Goal: Transaction & Acquisition: Purchase product/service

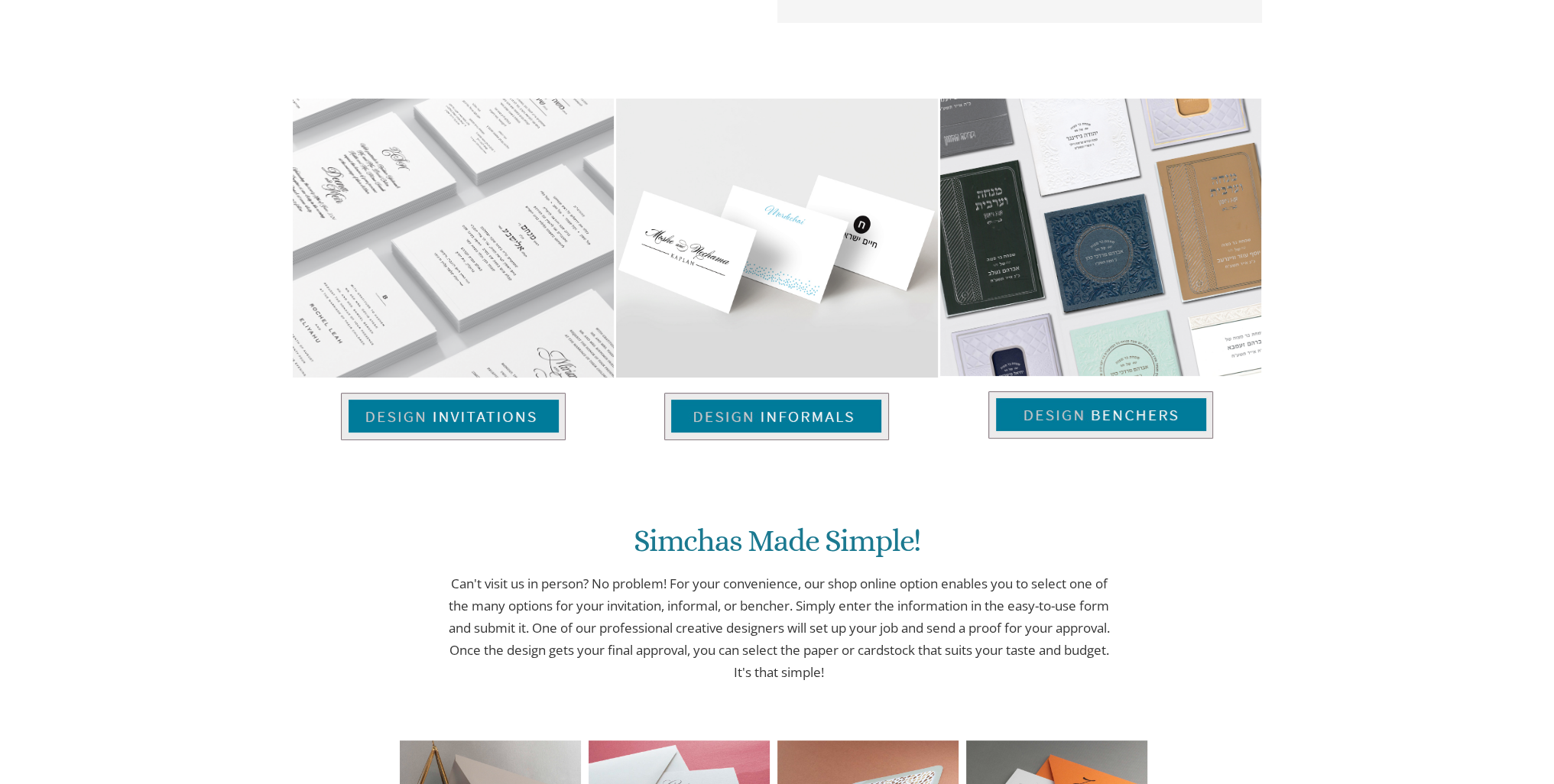
click at [474, 442] on div "Welcome to The Invitation Loft! We are a division of BP Print Group, a comprehe…" at bounding box center [776, 228] width 953 height 1033
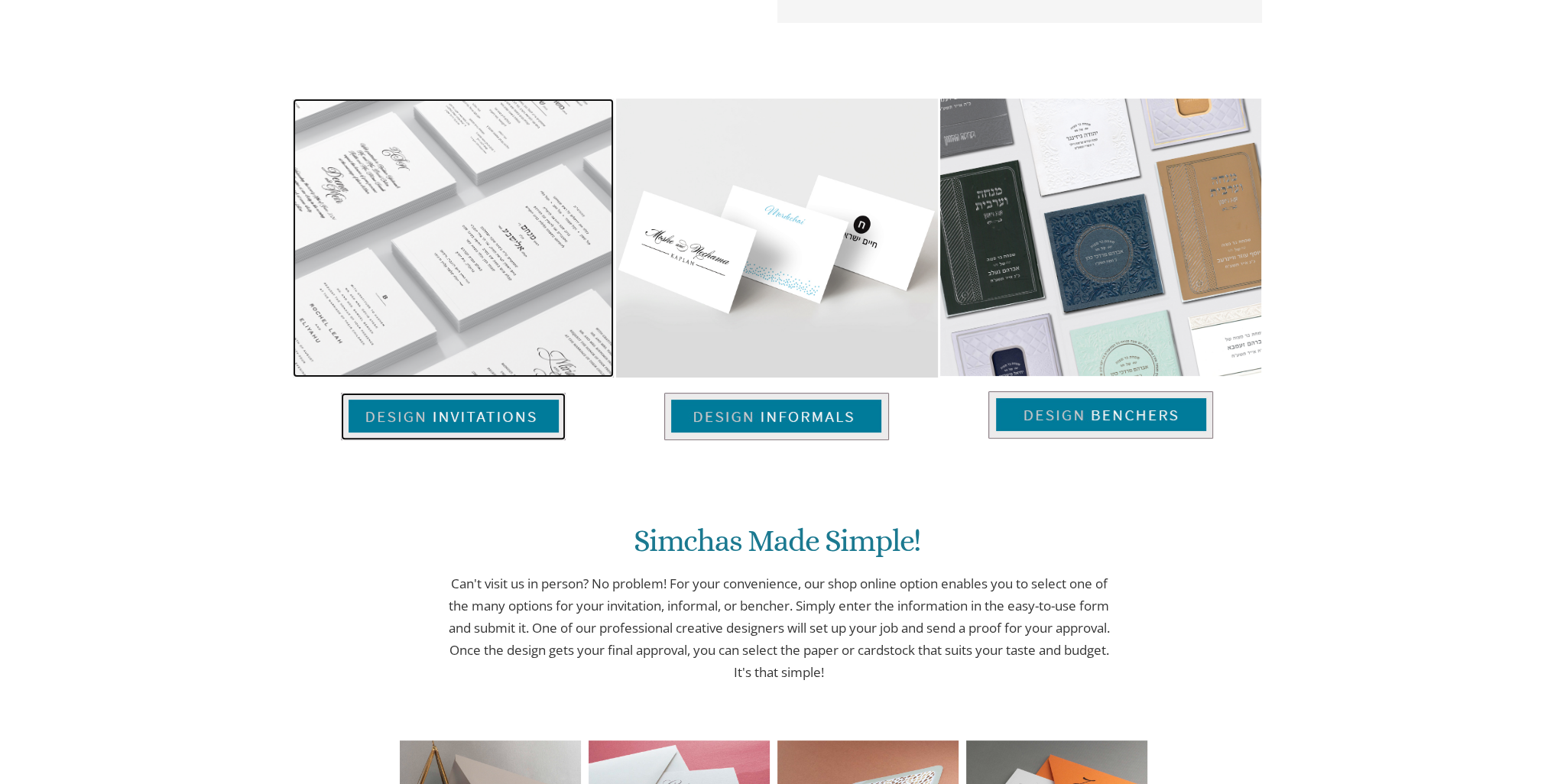
click at [501, 414] on img at bounding box center [453, 416] width 224 height 47
click at [487, 133] on img at bounding box center [454, 237] width 321 height 279
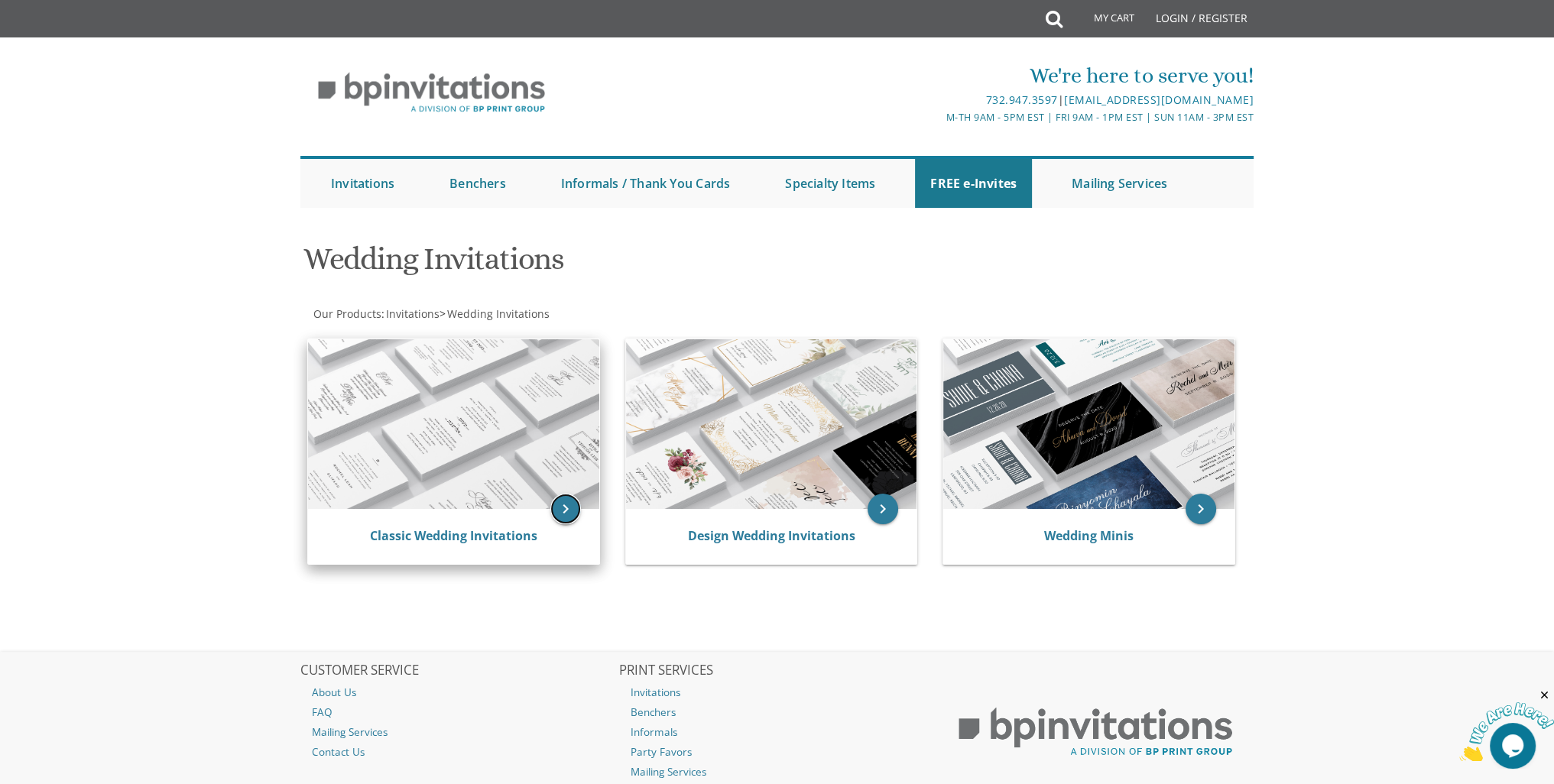
click at [565, 505] on icon "keyboard_arrow_right" at bounding box center [565, 509] width 30 height 30
click at [507, 435] on img at bounding box center [454, 424] width 291 height 169
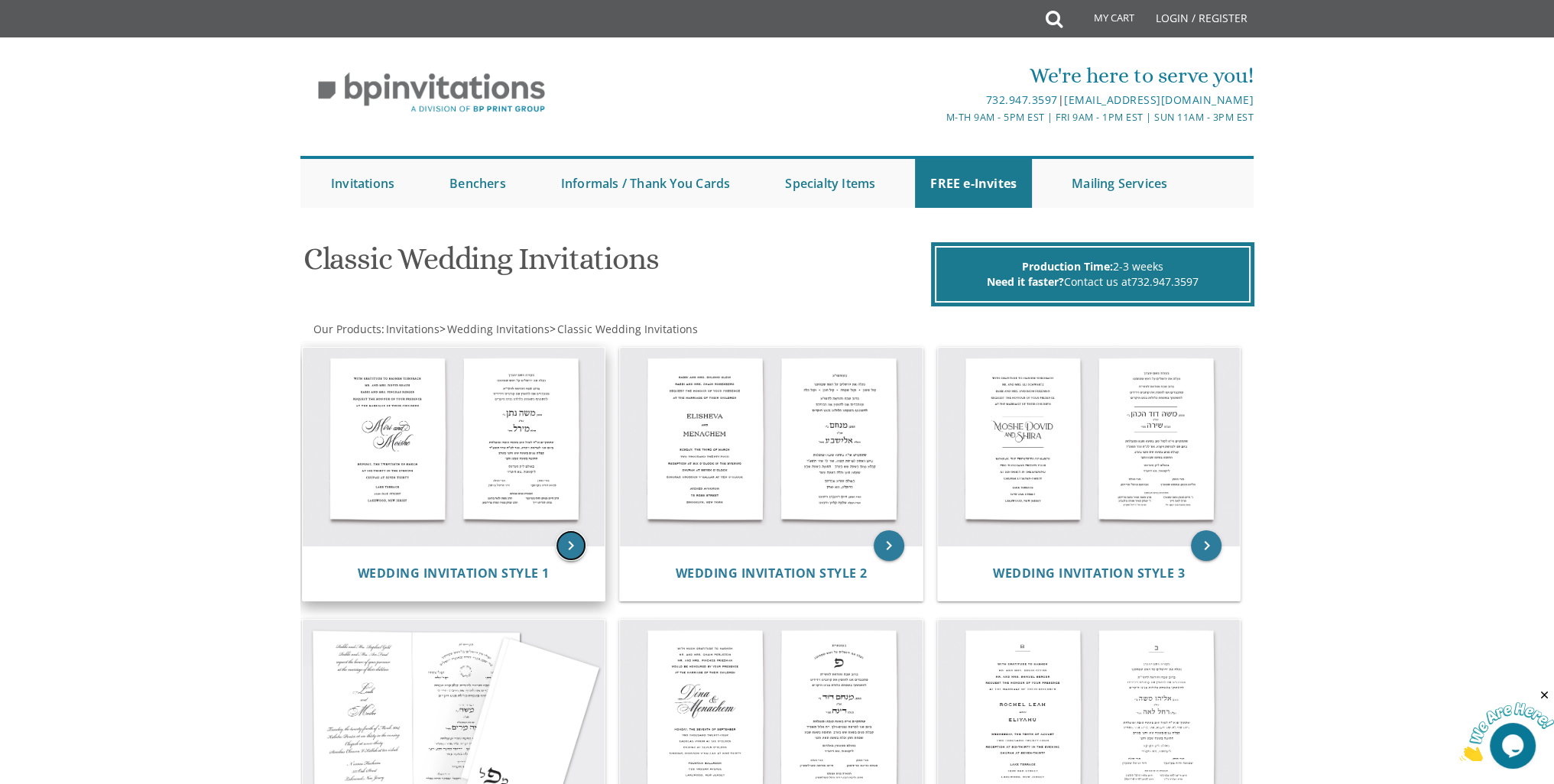
click at [567, 539] on icon "keyboard_arrow_right" at bounding box center [571, 545] width 30 height 30
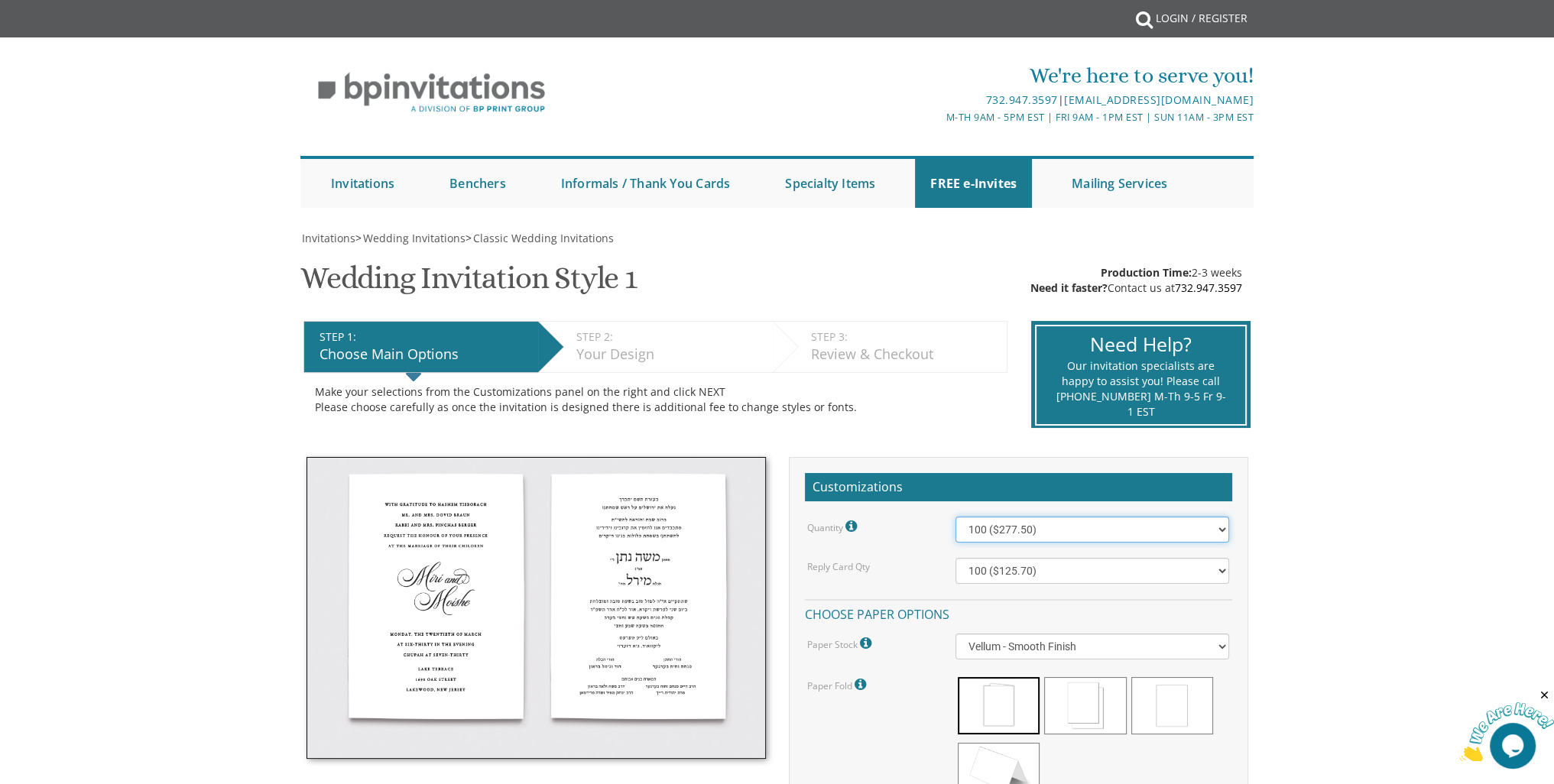
click at [1135, 533] on select "100 ($277.50) 200 ($330.45) 300 ($380.65) 400 ($432.70) 500 ($482.10) 600 ($534…" at bounding box center [1092, 529] width 274 height 26
select select "1000"
click at [955, 517] on select "100 ($277.50) 200 ($330.45) 300 ($380.65) 400 ($432.70) 500 ($482.10) 600 ($534…" at bounding box center [1092, 529] width 274 height 26
click at [1055, 569] on select "100 ($125.70) 200 ($150.60) 300 ($177.95) 400 ($270.70) 500 ($225.30) 600 ($249…" at bounding box center [1092, 571] width 274 height 26
select select "1000"
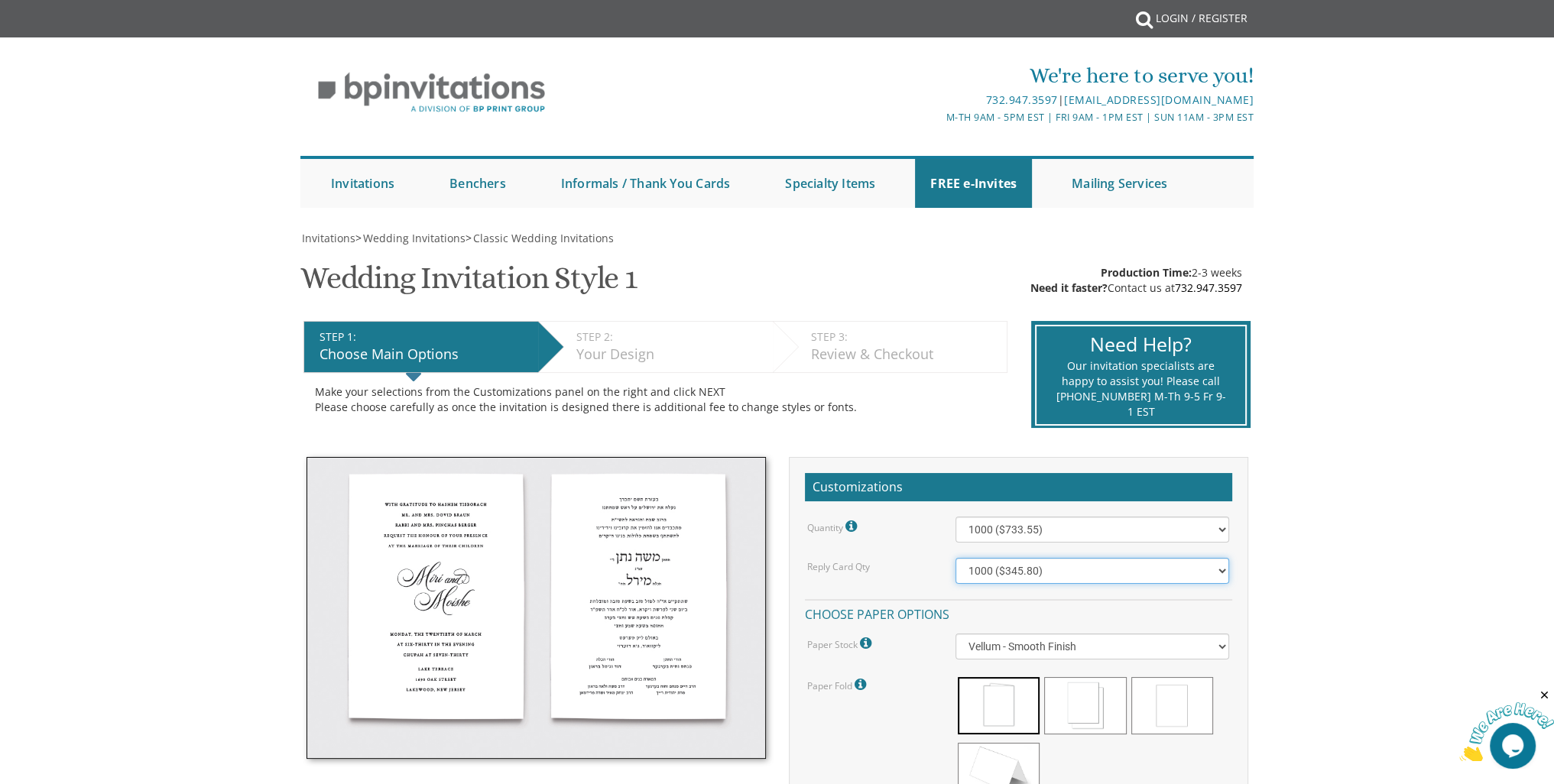
click at [955, 558] on select "100 ($125.70) 200 ($150.60) 300 ($177.95) 400 ($270.70) 500 ($225.30) 600 ($249…" at bounding box center [1092, 571] width 274 height 26
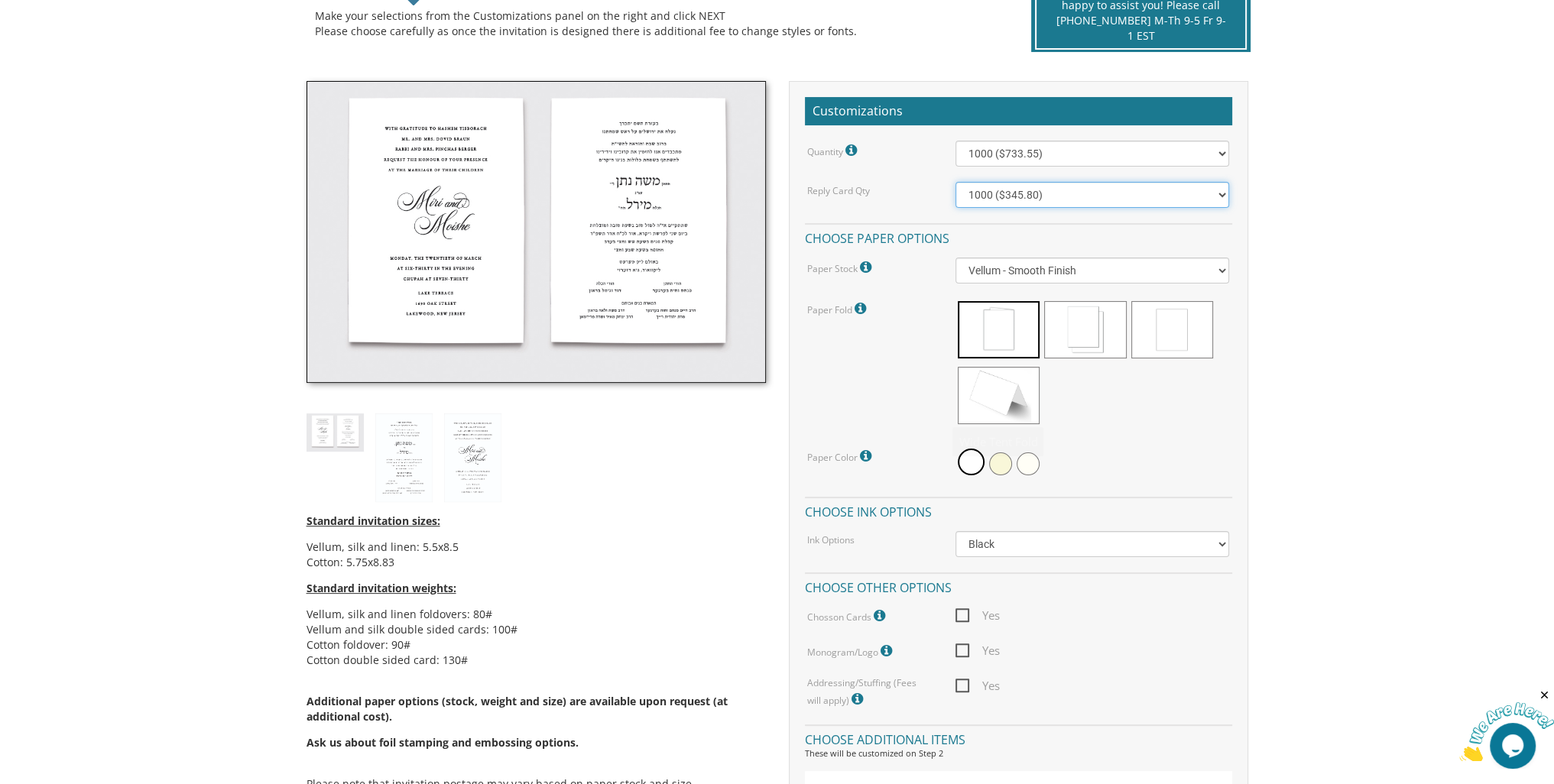
scroll to position [382, 0]
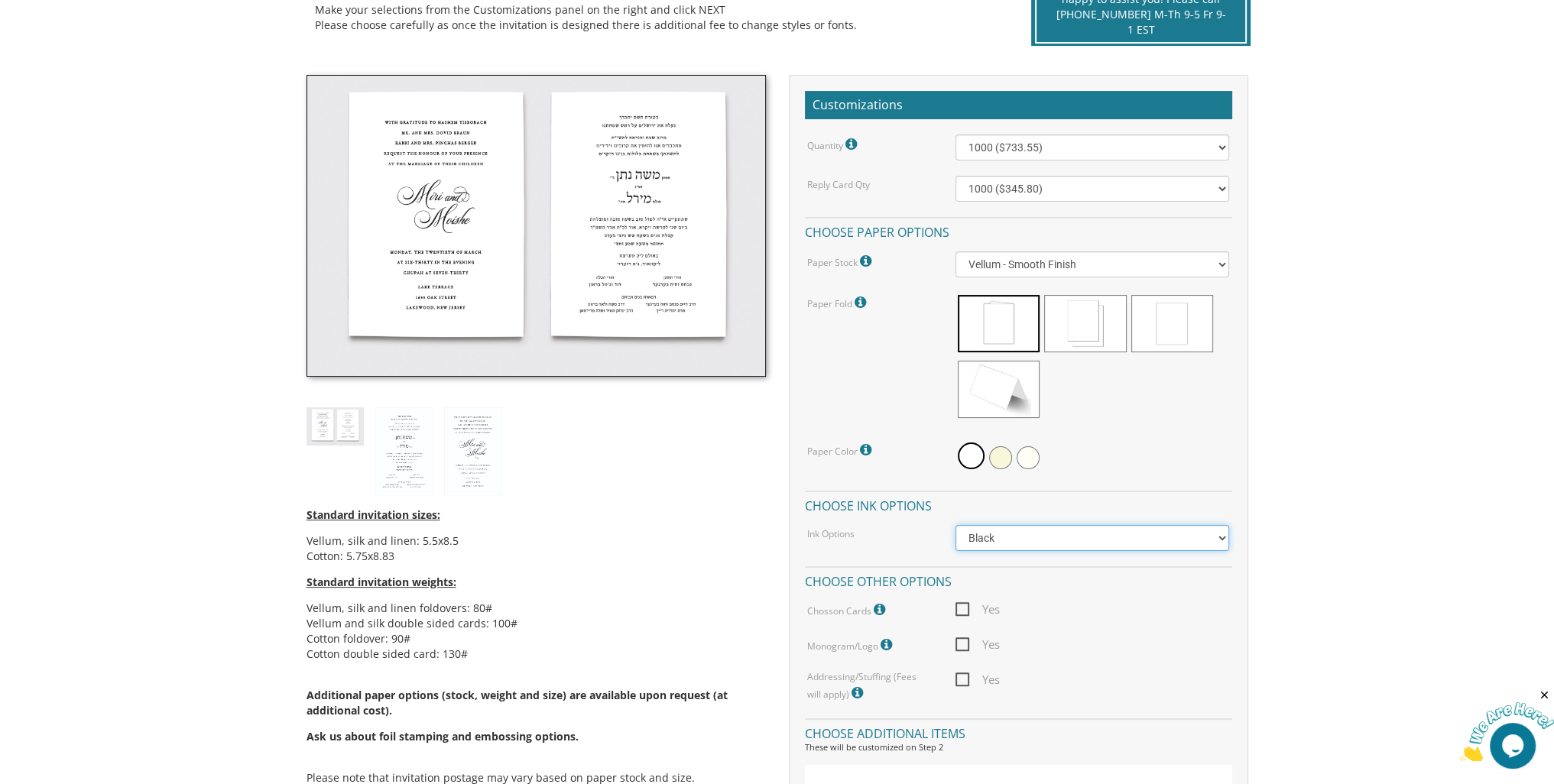
click at [1121, 533] on select "Black Colored Ink ($65.00) Black + One Color ($211.00) Two Colors ($265.00)" at bounding box center [1092, 538] width 274 height 26
select select "Black + One Color"
click at [955, 525] on select "Black Colored Ink ($65.00) Black + One Color ($211.00) Two Colors ($265.00)" at bounding box center [1092, 538] width 274 height 26
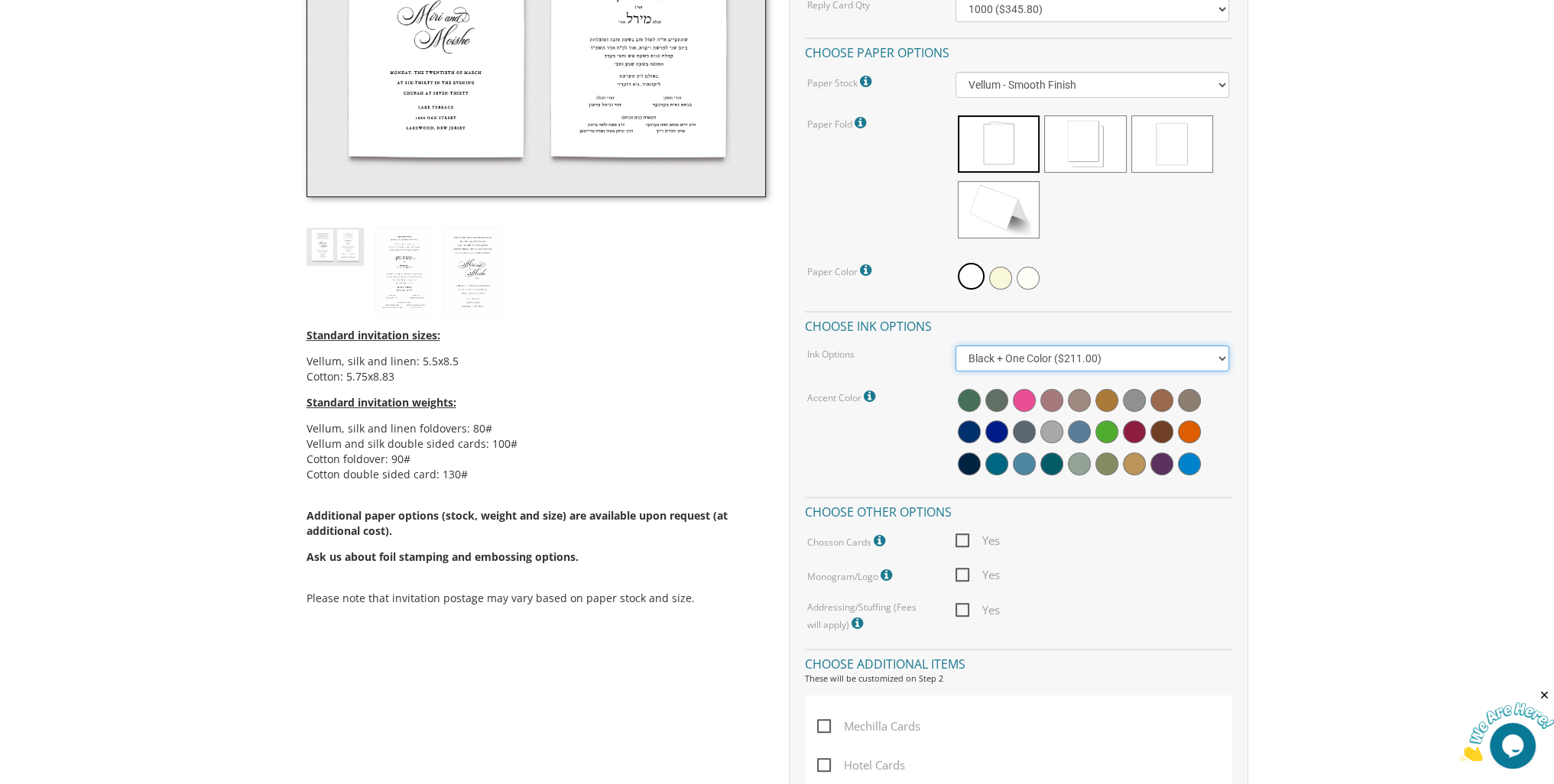
scroll to position [612, 0]
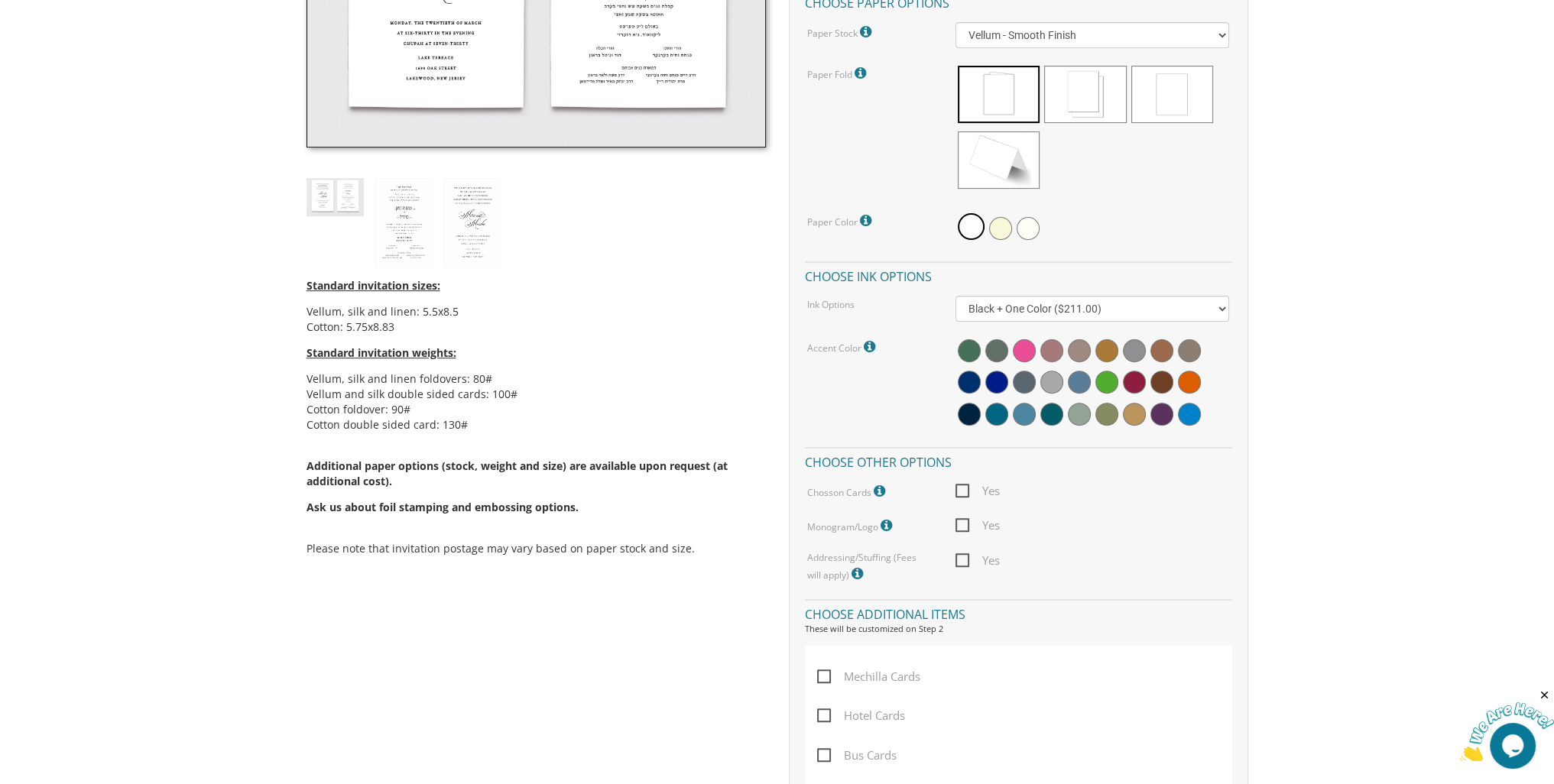
click at [973, 490] on span "Yes" at bounding box center [977, 491] width 45 height 19
click at [965, 490] on input "Yes" at bounding box center [960, 489] width 10 height 10
checkbox input "true"
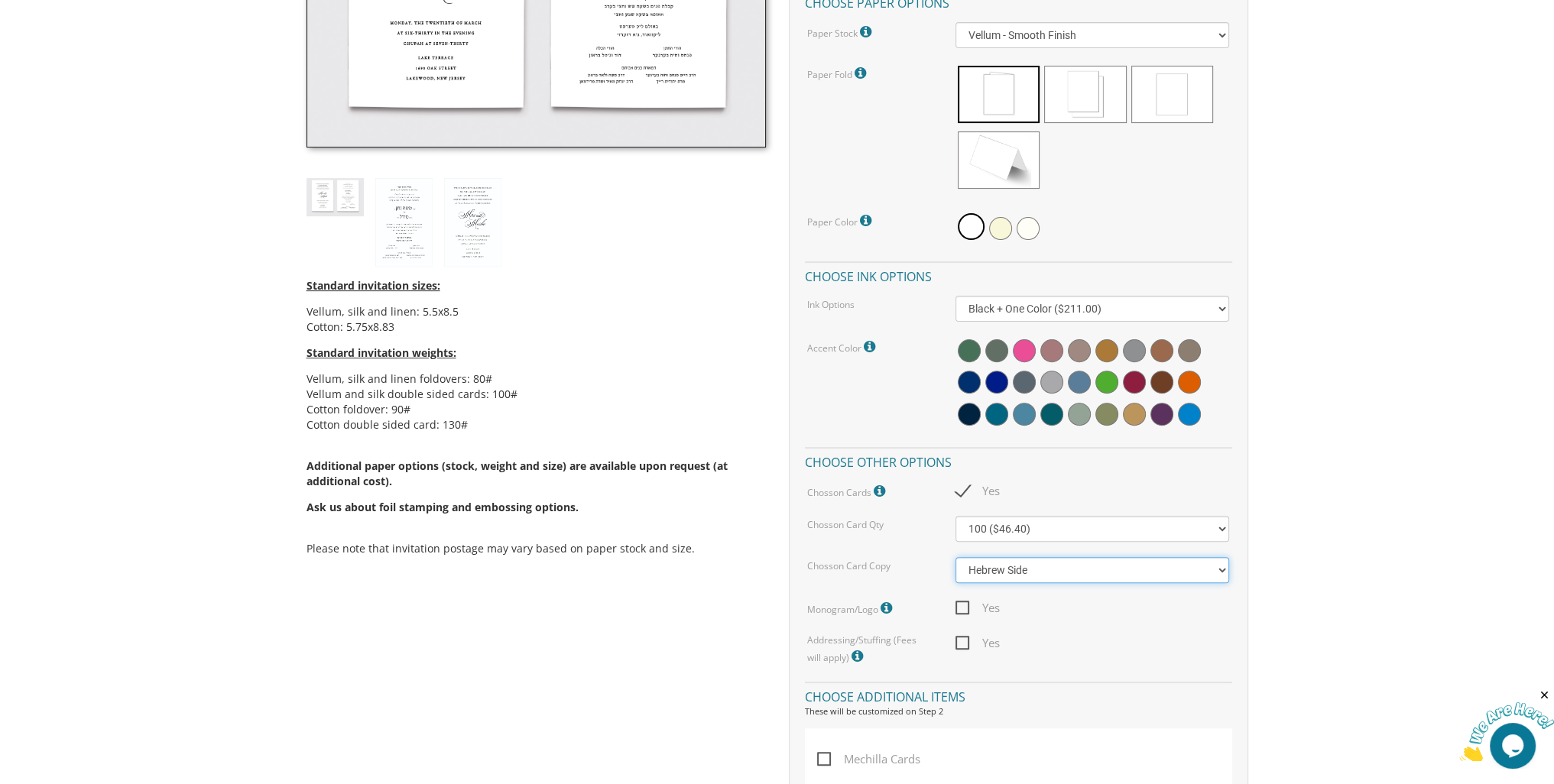
click at [1064, 560] on select "Hebrew Side English Side" at bounding box center [1092, 570] width 274 height 26
click at [1127, 673] on div "Customizations Quantity Please note: Quantities may be modified after order com…" at bounding box center [1018, 365] width 459 height 1038
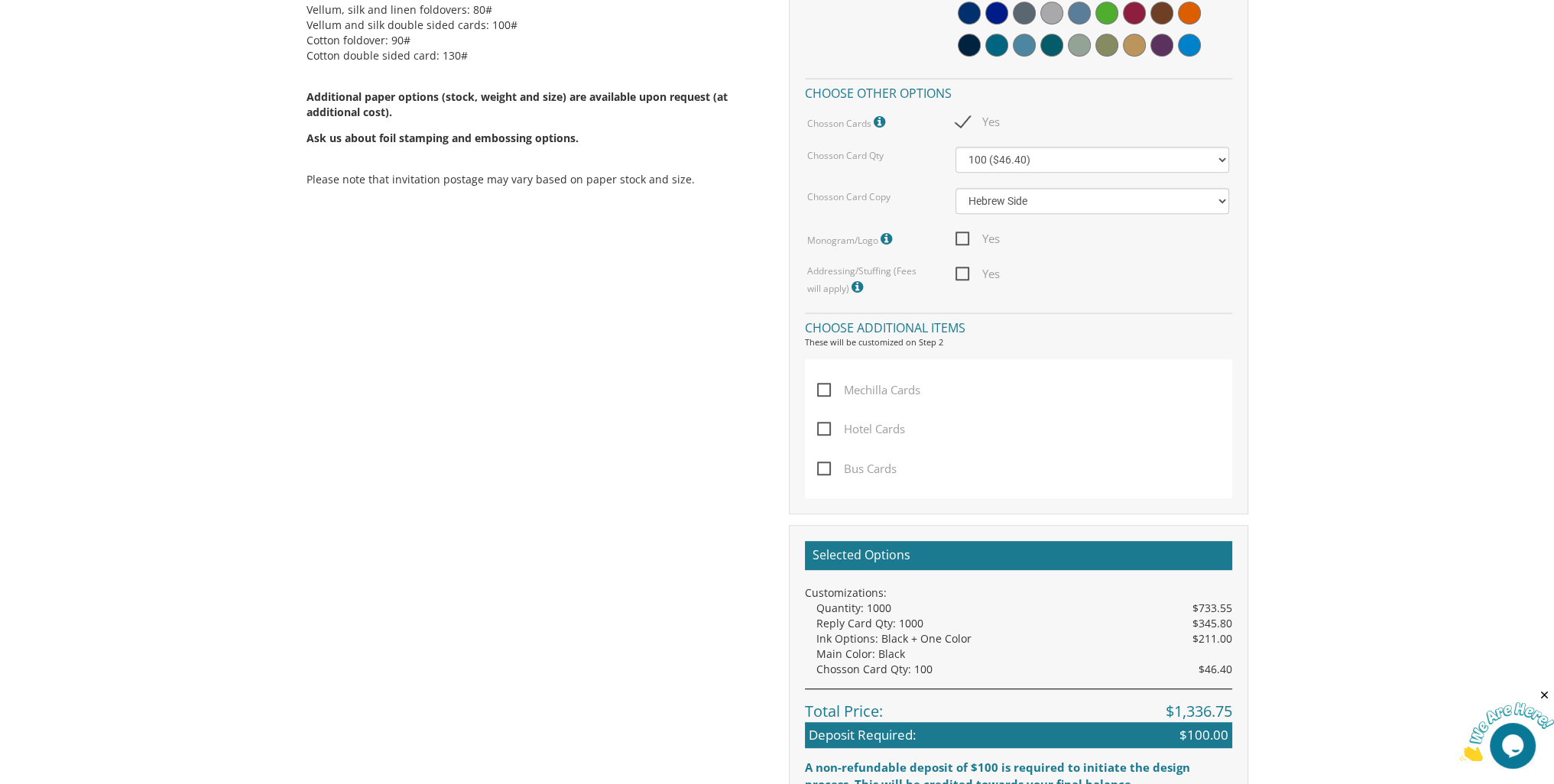
scroll to position [1146, 0]
